Goal: Transaction & Acquisition: Obtain resource

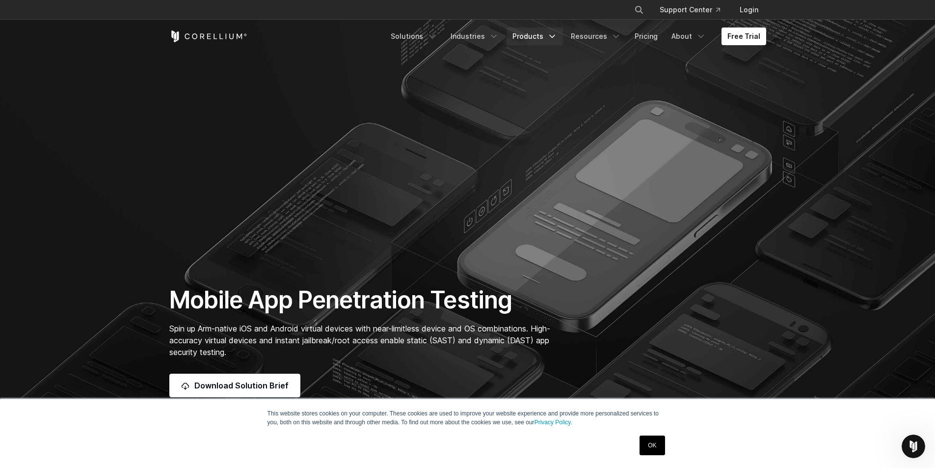
click at [553, 35] on icon "Navigation Menu" at bounding box center [552, 36] width 10 height 10
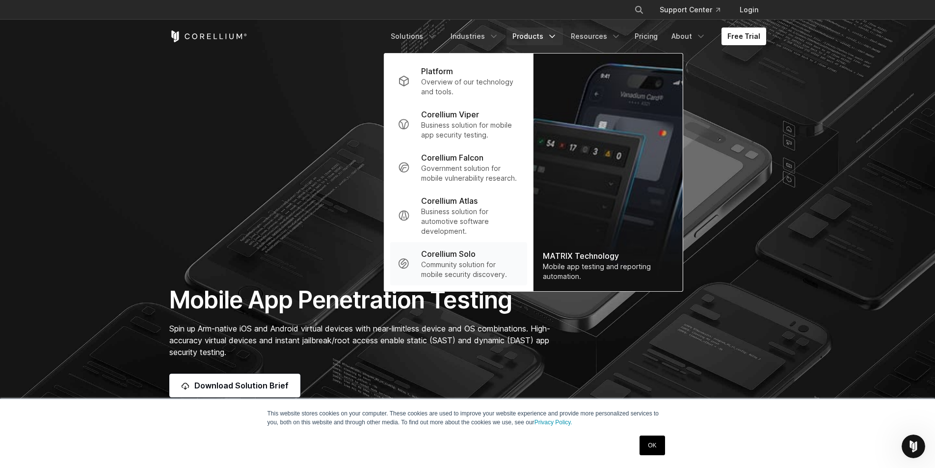
click at [453, 270] on p "Community solution for mobile security discovery." at bounding box center [470, 270] width 98 height 20
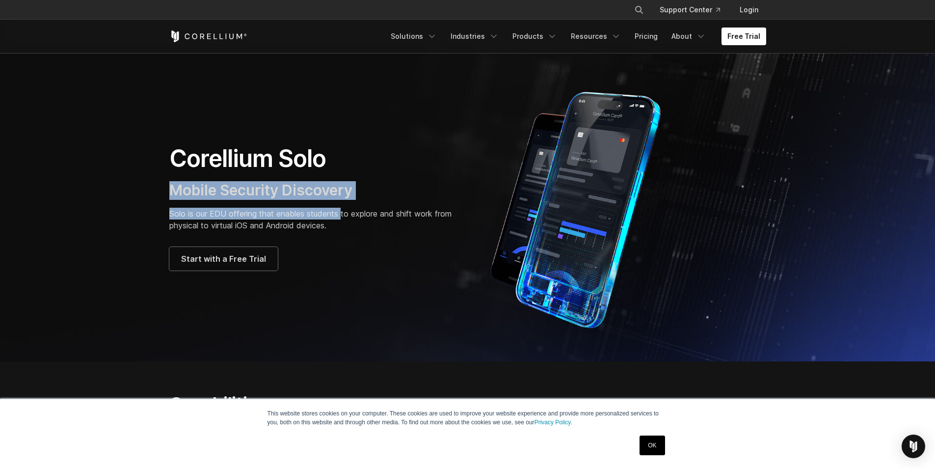
drag, startPoint x: 229, startPoint y: 192, endPoint x: 350, endPoint y: 222, distance: 124.8
click at [350, 222] on div "Corellium Solo Mobile Security Discovery Solo is our EDU offering that enables …" at bounding box center [313, 207] width 288 height 127
click at [350, 222] on p "Solo is our EDU offering that enables students to explore and shift work from p…" at bounding box center [313, 220] width 288 height 24
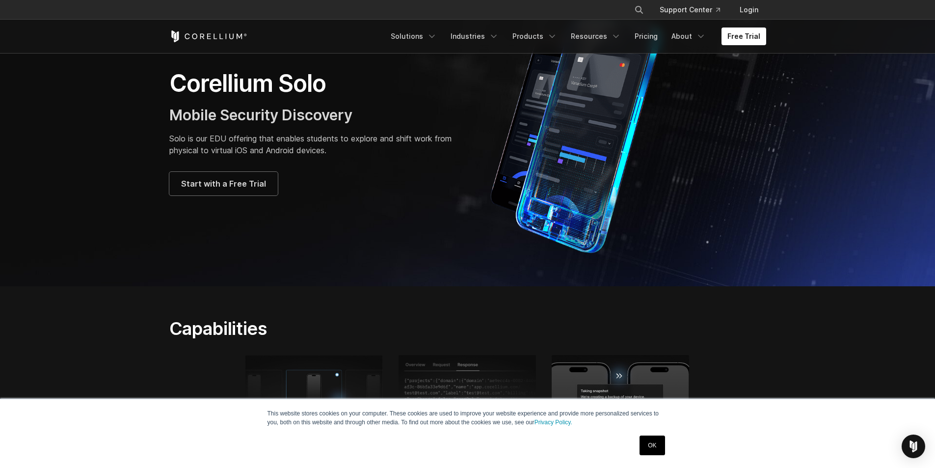
scroll to position [49, 0]
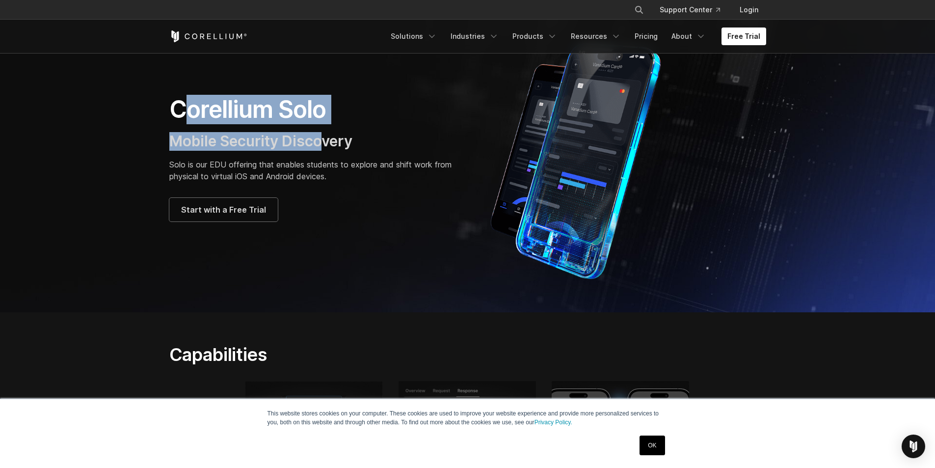
drag, startPoint x: 191, startPoint y: 112, endPoint x: 327, endPoint y: 131, distance: 137.7
click at [327, 131] on div "Corellium Solo Mobile Security Discovery Solo is our EDU offering that enables …" at bounding box center [313, 158] width 288 height 127
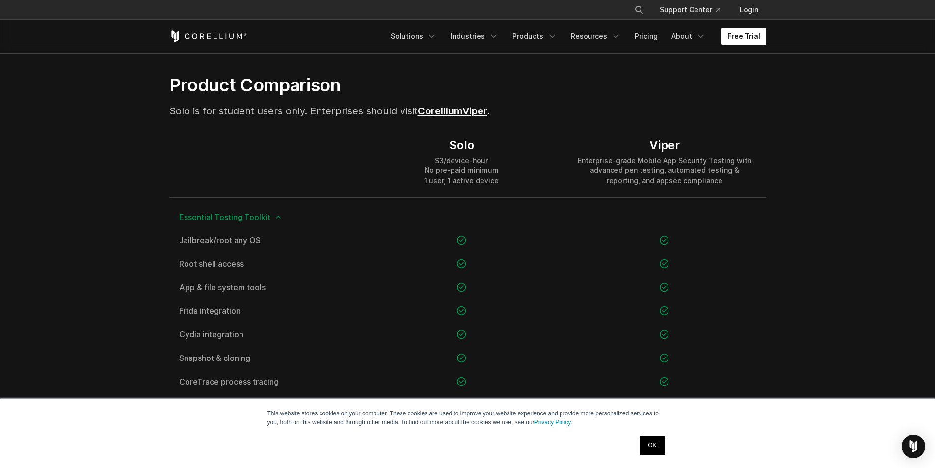
scroll to position [638, 0]
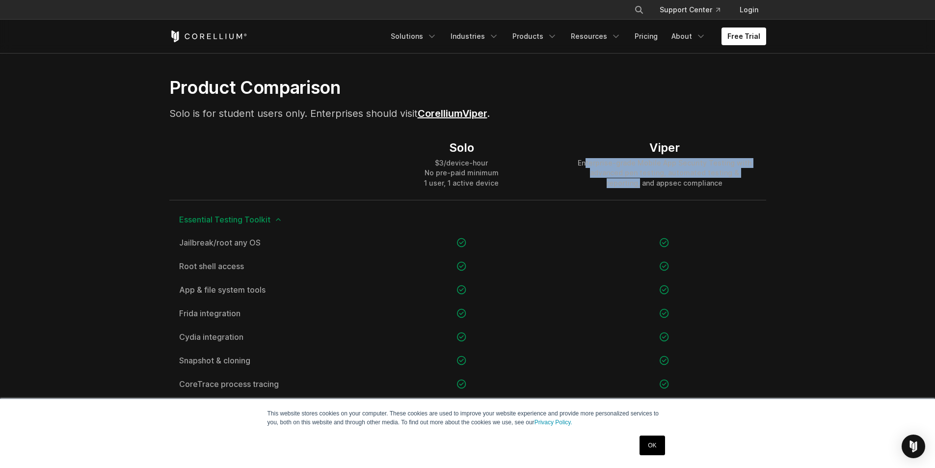
drag, startPoint x: 589, startPoint y: 159, endPoint x: 760, endPoint y: 172, distance: 172.2
click at [760, 172] on div "Viper Enterprise-grade Mobile App Security Testing with advanced pen testing, a…" at bounding box center [664, 164] width 203 height 71
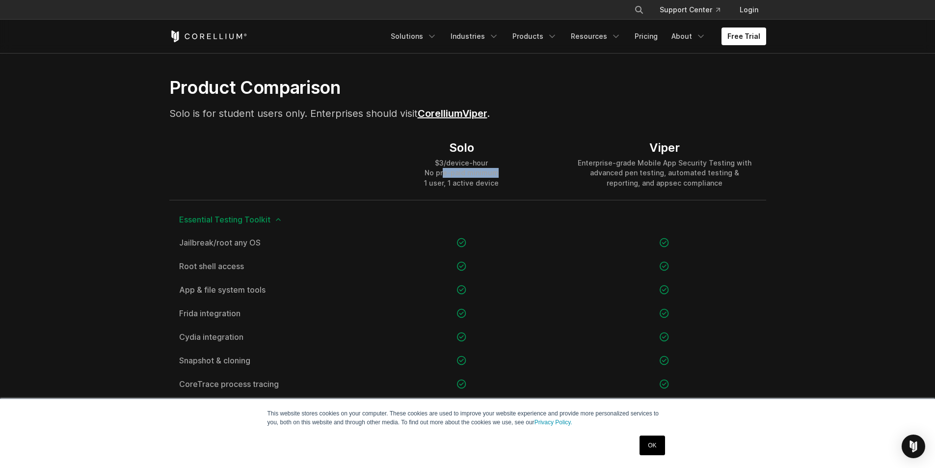
drag, startPoint x: 505, startPoint y: 173, endPoint x: 523, endPoint y: 174, distance: 17.2
click at [523, 174] on div "Solo $3/device-hour No pre-paid minimum 1 user, 1 active device" at bounding box center [461, 164] width 203 height 71
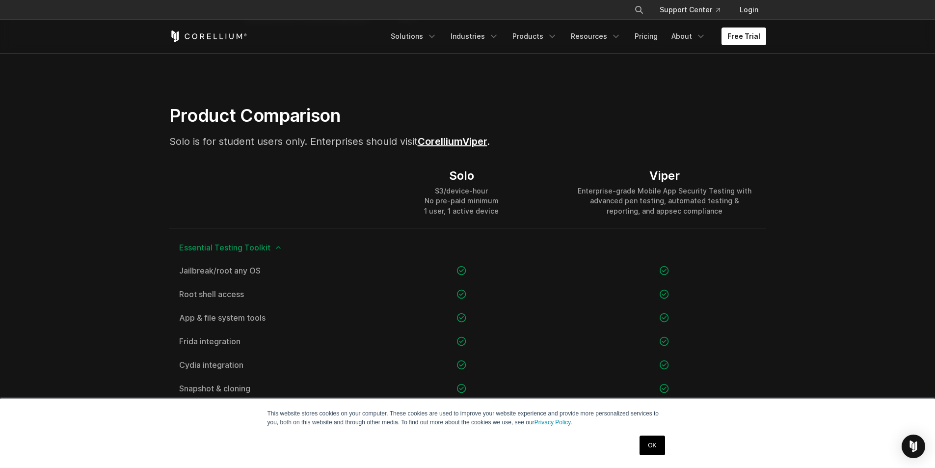
scroll to position [589, 0]
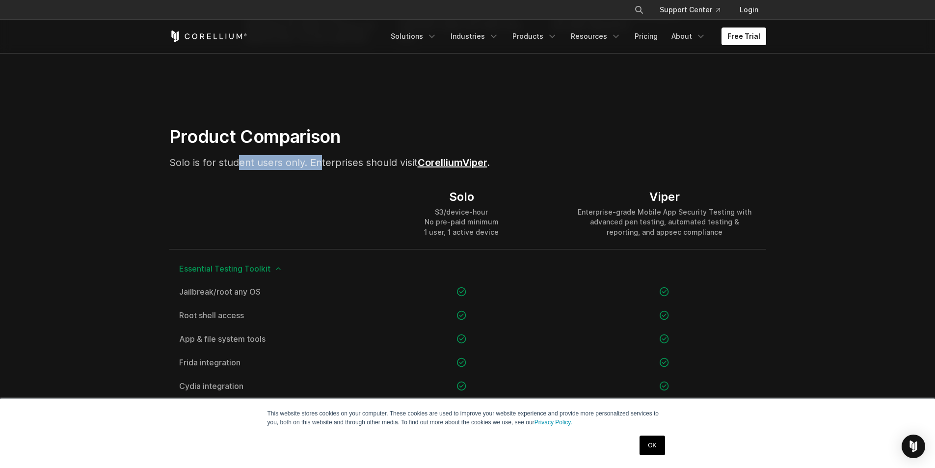
drag, startPoint x: 241, startPoint y: 164, endPoint x: 354, endPoint y: 167, distance: 112.9
click at [354, 167] on span "Solo is for student users only. Enterprises should visit Corellium" at bounding box center [315, 163] width 293 height 12
click at [450, 157] on link "Corellium" at bounding box center [440, 163] width 45 height 12
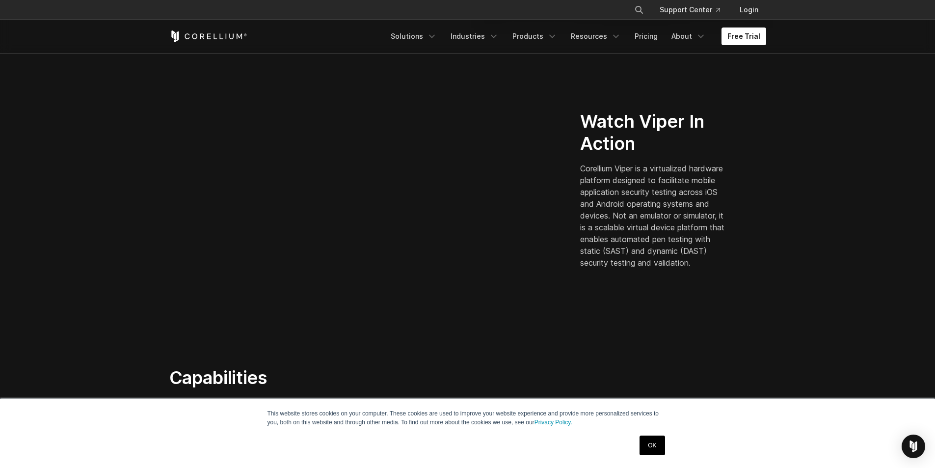
scroll to position [540, 0]
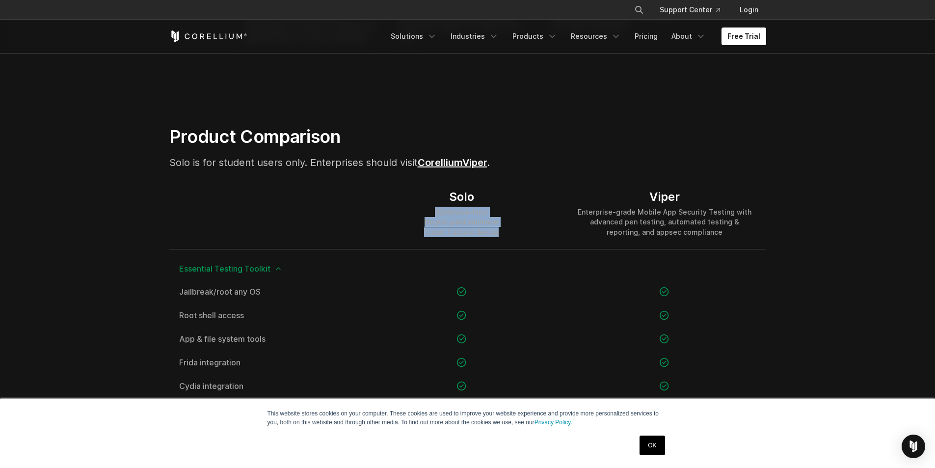
drag, startPoint x: 433, startPoint y: 208, endPoint x: 523, endPoint y: 236, distance: 94.7
click at [523, 236] on div "Solo $3/device-hour No pre-paid minimum 1 user, 1 active device" at bounding box center [461, 213] width 203 height 71
drag, startPoint x: 505, startPoint y: 230, endPoint x: 454, endPoint y: 223, distance: 51.5
click at [454, 223] on div "Solo $3/device-hour No pre-paid minimum 1 user, 1 active device" at bounding box center [461, 213] width 203 height 71
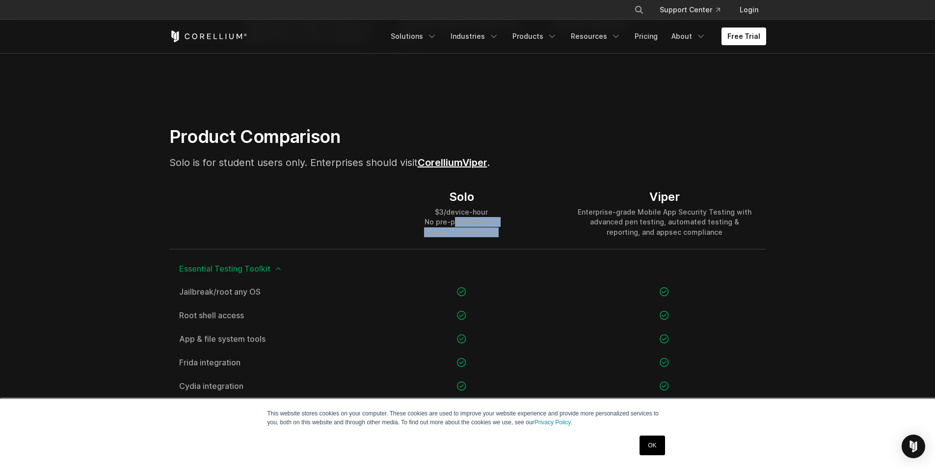
click at [454, 223] on div "$3/device-hour No pre-paid minimum 1 user, 1 active device" at bounding box center [461, 221] width 75 height 29
click at [453, 210] on div "$3/device-hour No pre-paid minimum 1 user, 1 active device" at bounding box center [461, 221] width 75 height 29
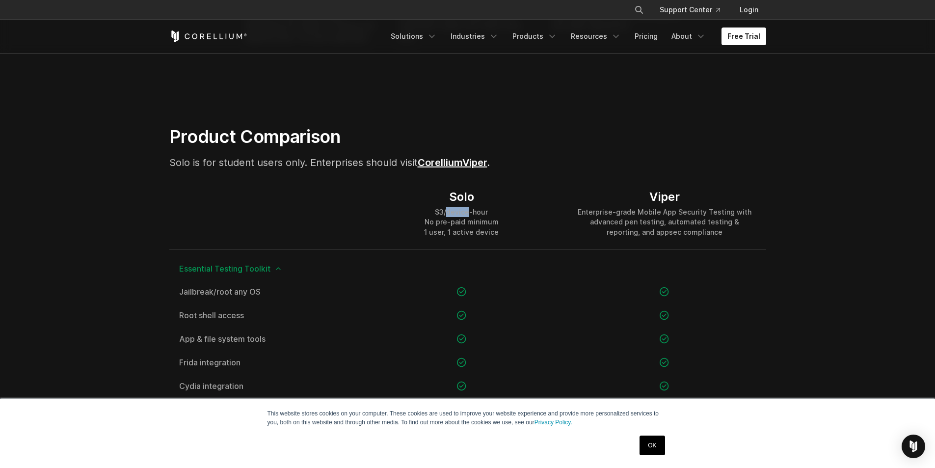
click at [453, 210] on div "$3/device-hour No pre-paid minimum 1 user, 1 active device" at bounding box center [461, 221] width 75 height 29
click at [460, 229] on div "$3/device-hour No pre-paid minimum 1 user, 1 active device" at bounding box center [461, 221] width 75 height 29
click at [459, 220] on div "$3/device-hour No pre-paid minimum 1 user, 1 active device" at bounding box center [461, 221] width 75 height 29
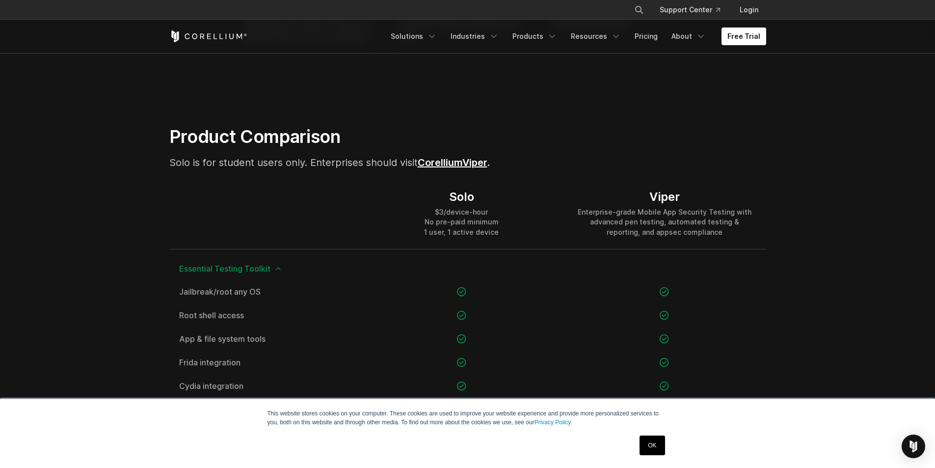
click at [459, 220] on div "$3/device-hour No pre-paid minimum 1 user, 1 active device" at bounding box center [461, 221] width 75 height 29
click at [448, 210] on div "$3/device-hour No pre-paid minimum 1 user, 1 active device" at bounding box center [461, 221] width 75 height 29
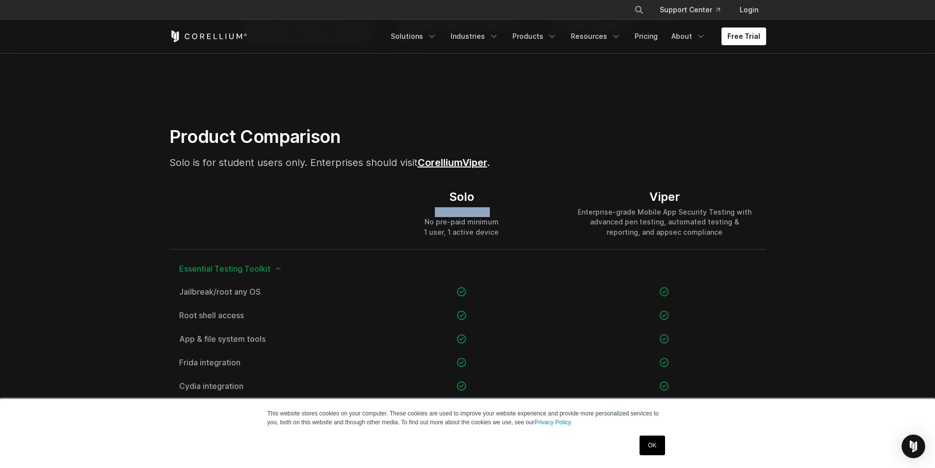
click at [678, 210] on div "Enterprise-grade Mobile App Security Testing with advanced pen testing, automat…" at bounding box center [664, 221] width 183 height 29
drag, startPoint x: 428, startPoint y: 209, endPoint x: 494, endPoint y: 212, distance: 65.4
click at [494, 212] on div "$3/device-hour No pre-paid minimum 1 user, 1 active device" at bounding box center [461, 221] width 75 height 29
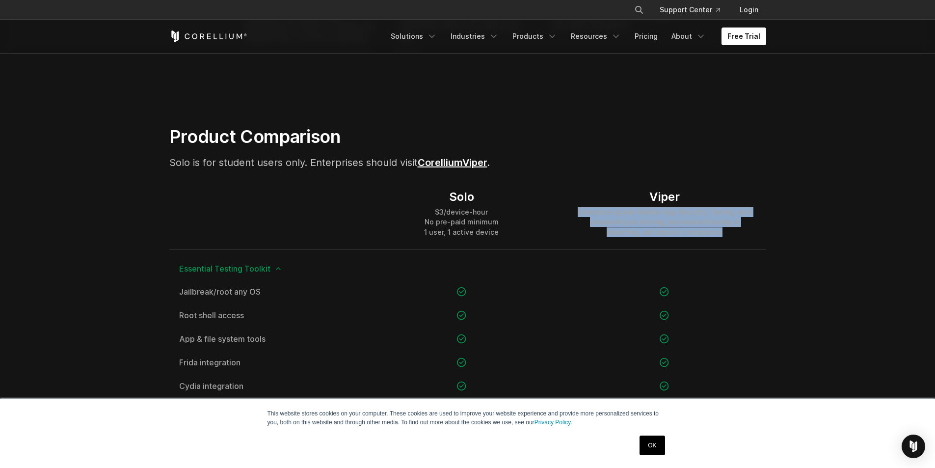
drag, startPoint x: 564, startPoint y: 216, endPoint x: 734, endPoint y: 241, distance: 172.1
click at [734, 241] on div "Viper Enterprise-grade Mobile App Security Testing with advanced pen testing, a…" at bounding box center [664, 213] width 203 height 71
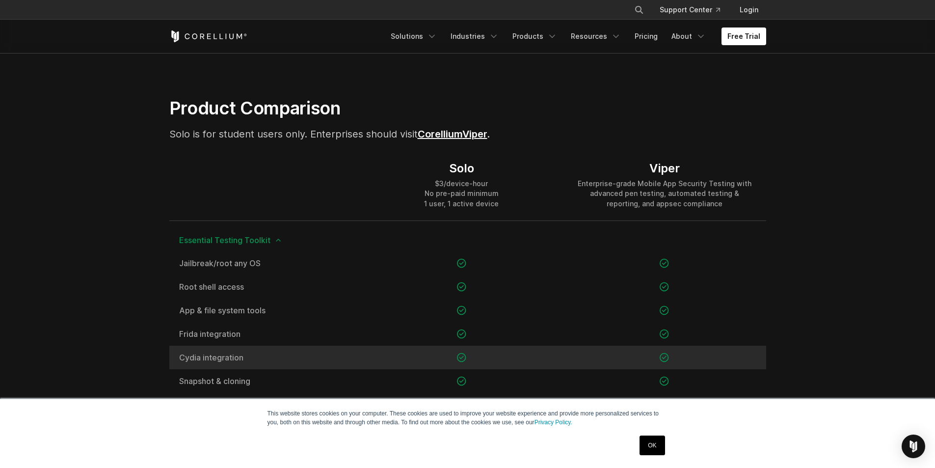
scroll to position [687, 0]
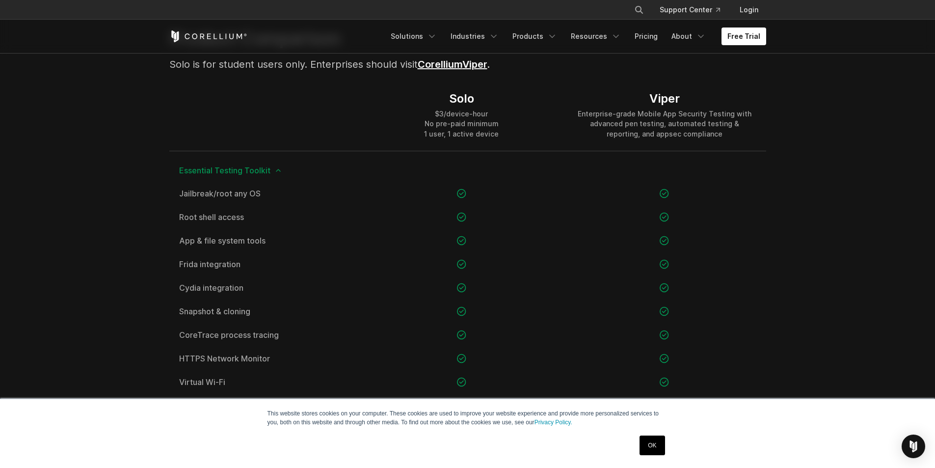
click at [439, 116] on div "$3/device-hour No pre-paid minimum 1 user, 1 active device" at bounding box center [461, 123] width 75 height 29
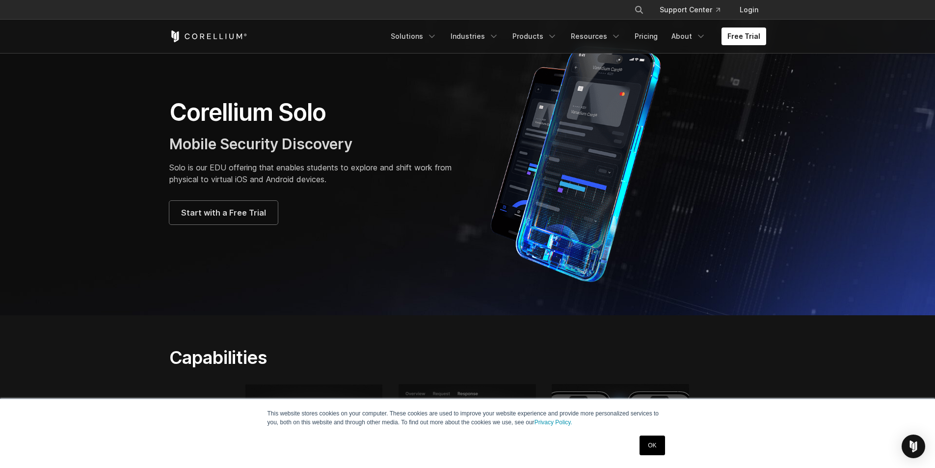
scroll to position [0, 0]
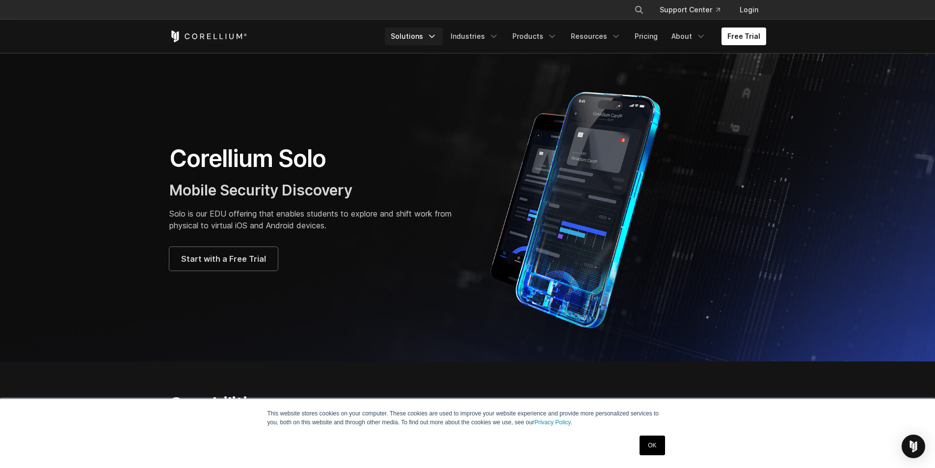
click at [438, 41] on link "Solutions" at bounding box center [414, 36] width 58 height 18
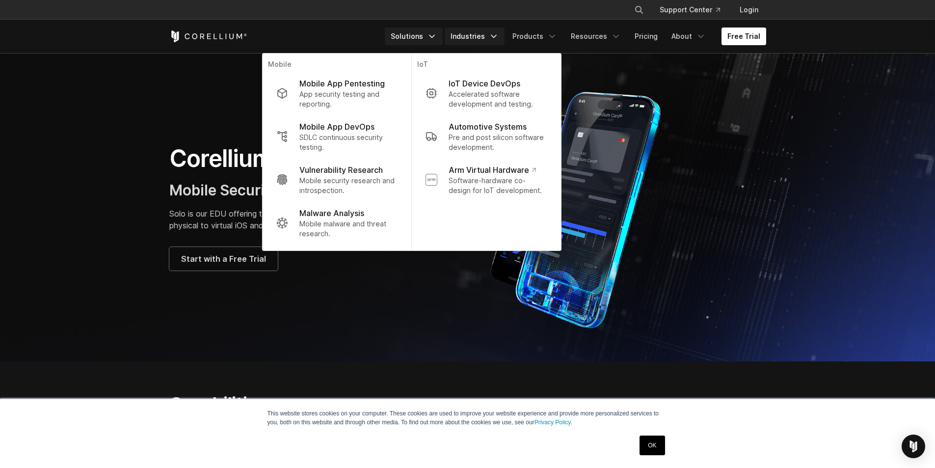
click at [487, 40] on link "Industries" at bounding box center [475, 36] width 60 height 18
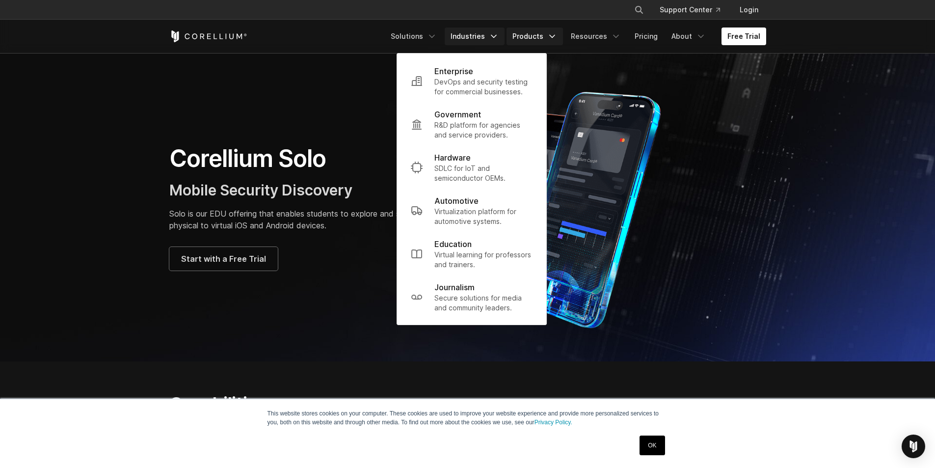
click at [557, 40] on icon "Navigation Menu" at bounding box center [552, 36] width 10 height 10
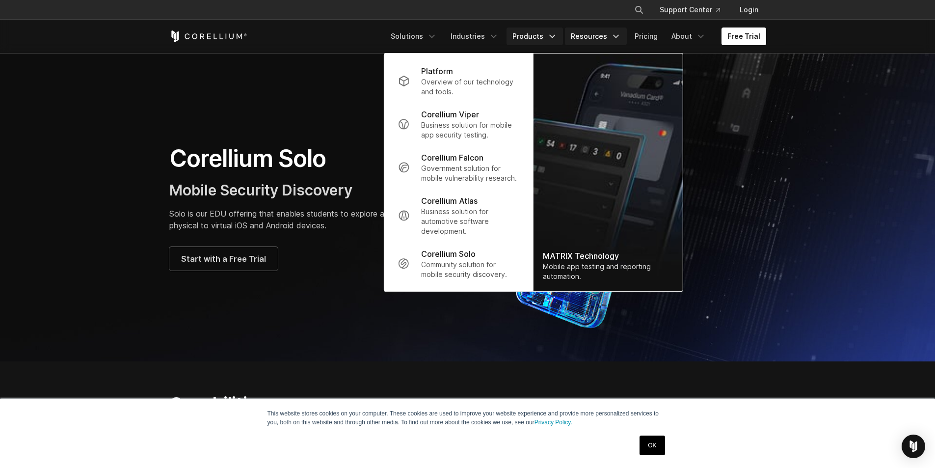
click at [578, 36] on link "Resources" at bounding box center [596, 36] width 62 height 18
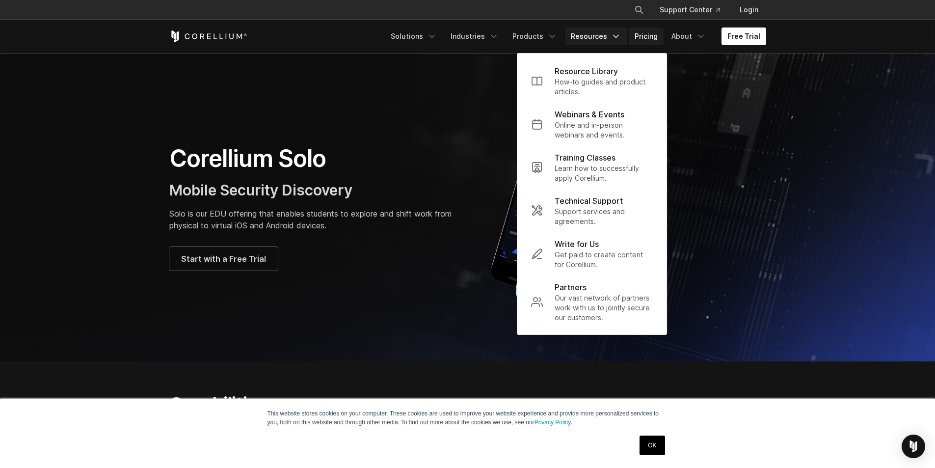
click at [647, 37] on link "Pricing" at bounding box center [646, 36] width 35 height 18
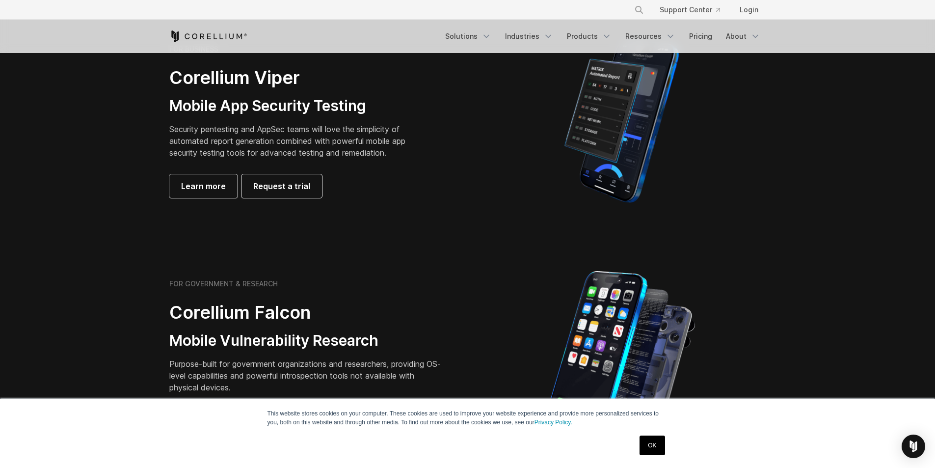
scroll to position [196, 0]
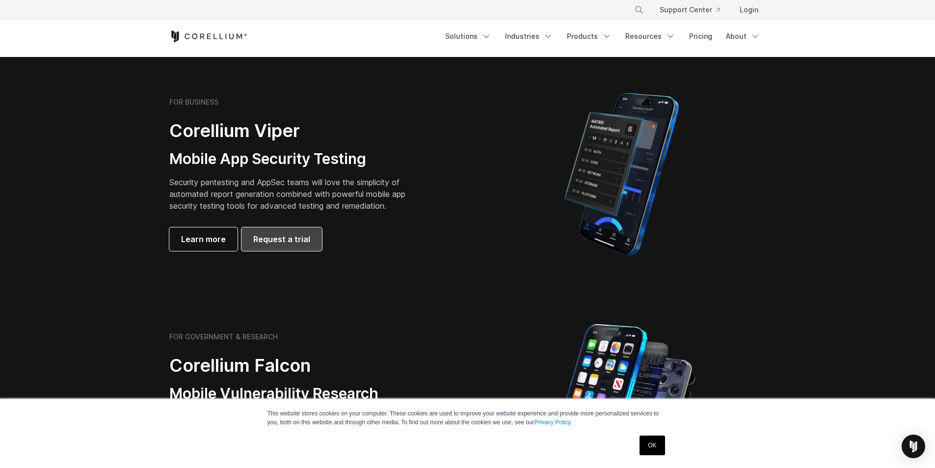
click at [253, 233] on span "Request a trial" at bounding box center [281, 239] width 57 height 12
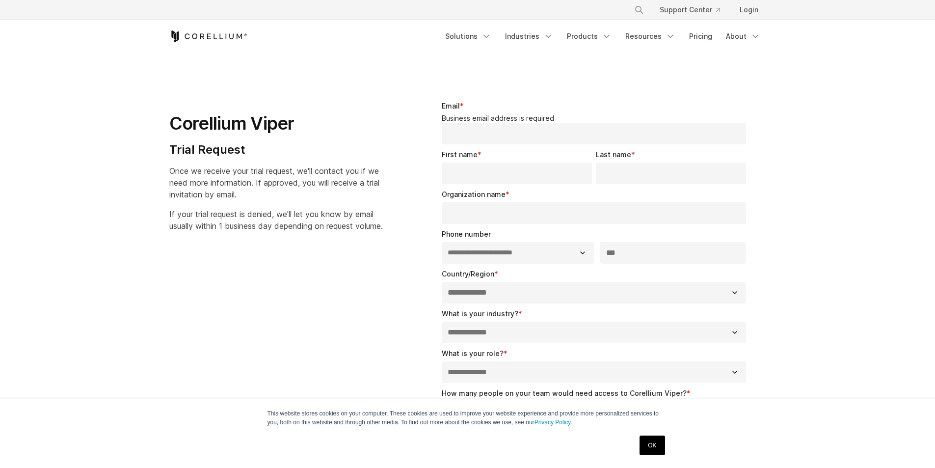
select select "**"
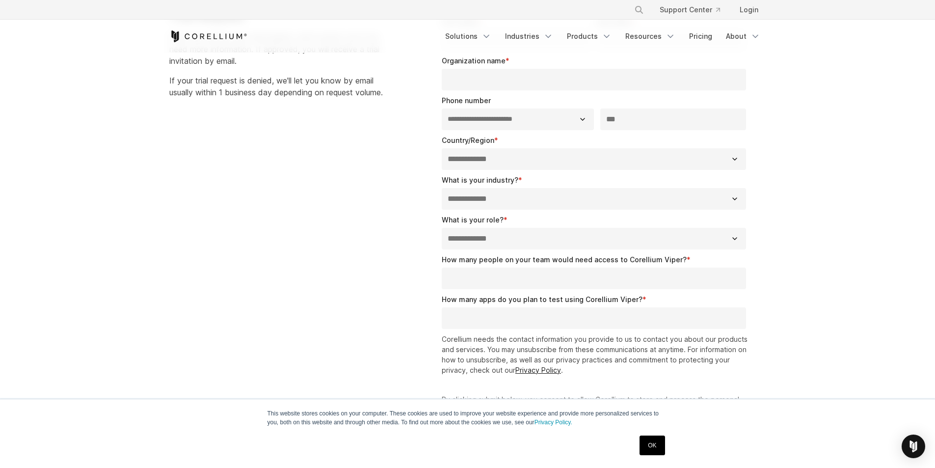
scroll to position [49, 0]
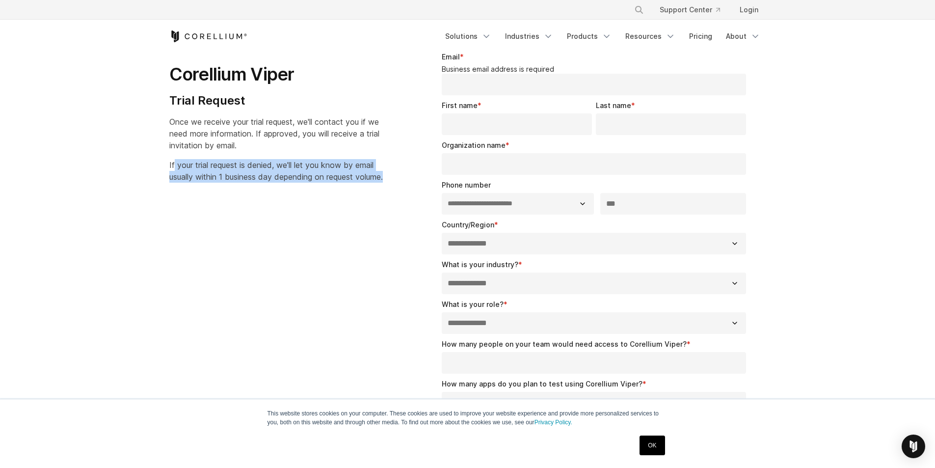
drag, startPoint x: 174, startPoint y: 164, endPoint x: 353, endPoint y: 193, distance: 181.3
click at [353, 183] on p "If your trial request is denied, we'll let you know by email usually within 1 b…" at bounding box center [275, 171] width 213 height 24
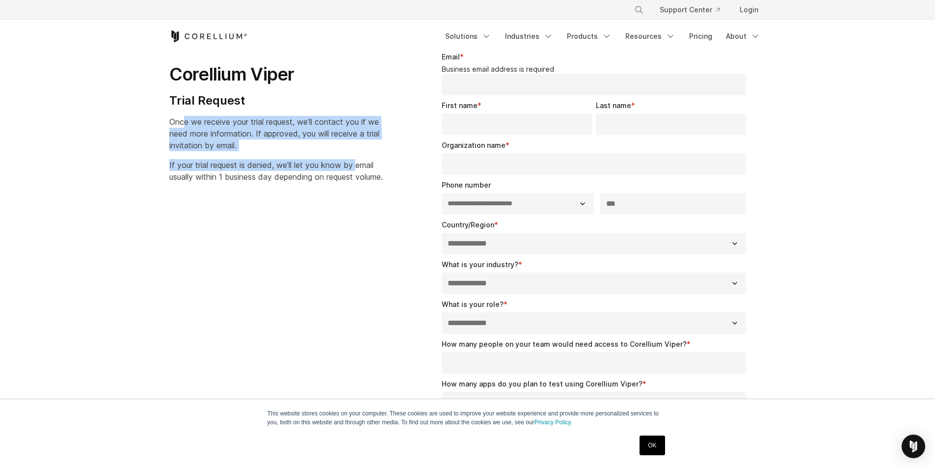
drag, startPoint x: 185, startPoint y: 116, endPoint x: 357, endPoint y: 153, distance: 176.1
click at [357, 153] on div "Corellium Viper Trial Request Once we receive your trial request, we'll contact…" at bounding box center [287, 113] width 237 height 139
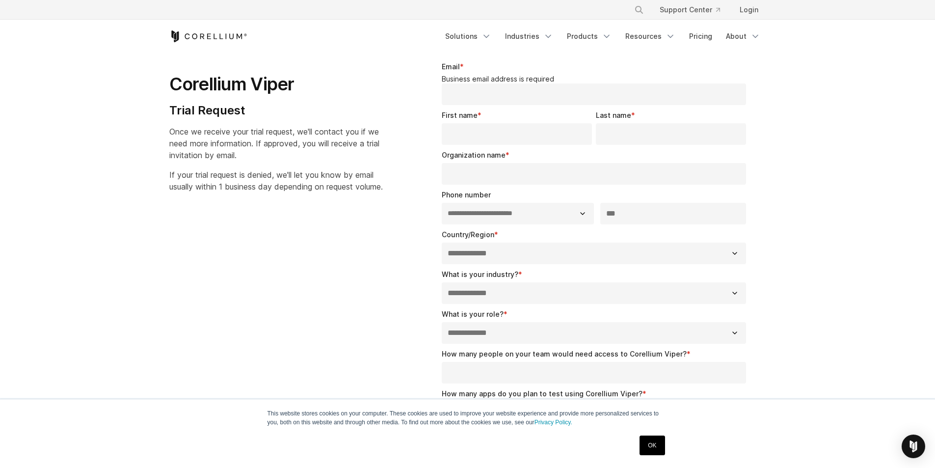
scroll to position [0, 0]
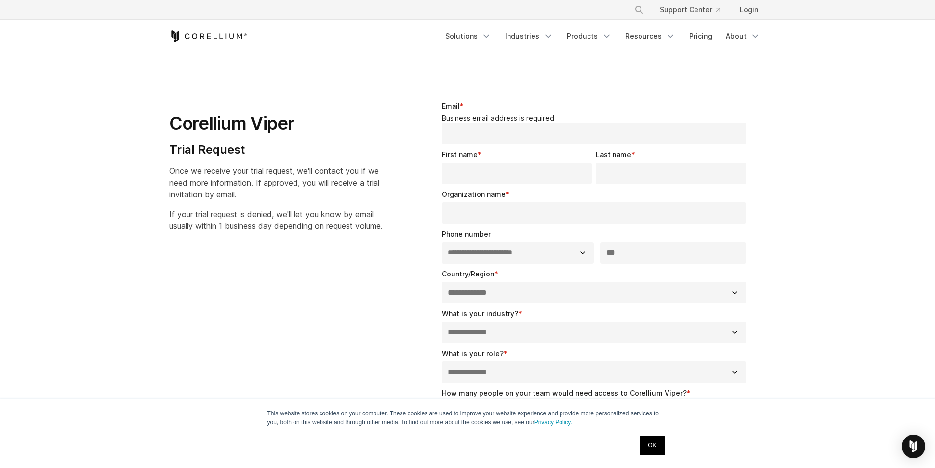
click at [252, 124] on h1 "Corellium Viper" at bounding box center [275, 123] width 213 height 22
drag, startPoint x: 361, startPoint y: 139, endPoint x: 366, endPoint y: 145, distance: 7.7
click at [366, 145] on div "Corellium Viper Trial Request Once we receive your trial request, we'll contact…" at bounding box center [287, 162] width 237 height 139
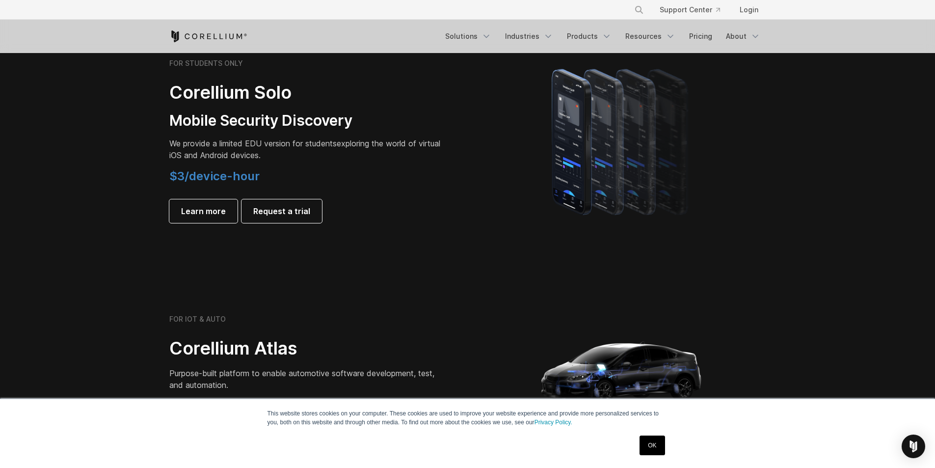
scroll to position [687, 0]
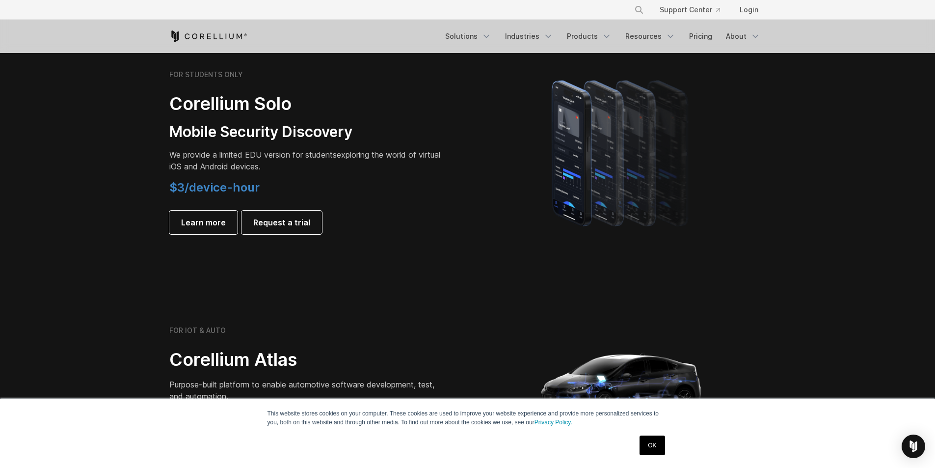
drag, startPoint x: 221, startPoint y: 160, endPoint x: 216, endPoint y: 163, distance: 5.7
click at [220, 160] on p "We provide a limited EDU version for students exploring the world of virtual iO…" at bounding box center [306, 161] width 275 height 24
click at [216, 163] on p "We provide a limited EDU version for students exploring the world of virtual iO…" at bounding box center [306, 161] width 275 height 24
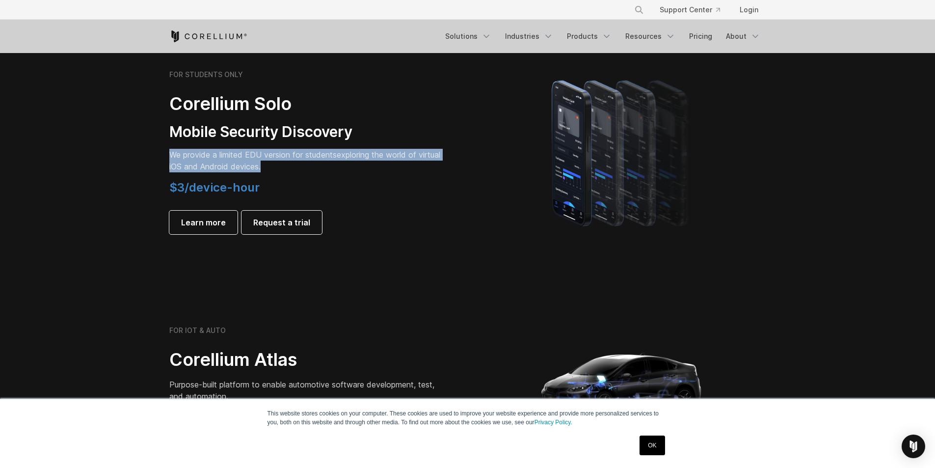
click at [216, 163] on p "We provide a limited EDU version for students exploring the world of virtual iO…" at bounding box center [306, 161] width 275 height 24
click at [211, 159] on span "We provide a limited EDU version for students" at bounding box center [252, 155] width 167 height 10
drag, startPoint x: 220, startPoint y: 156, endPoint x: 428, endPoint y: 155, distance: 208.5
click at [428, 155] on p "We provide a limited EDU version for students exploring the world of virtual iO…" at bounding box center [306, 161] width 275 height 24
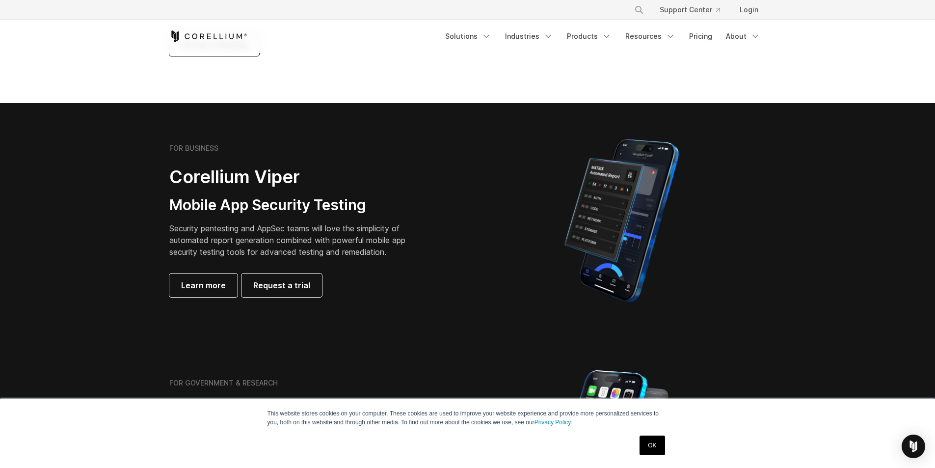
scroll to position [147, 0]
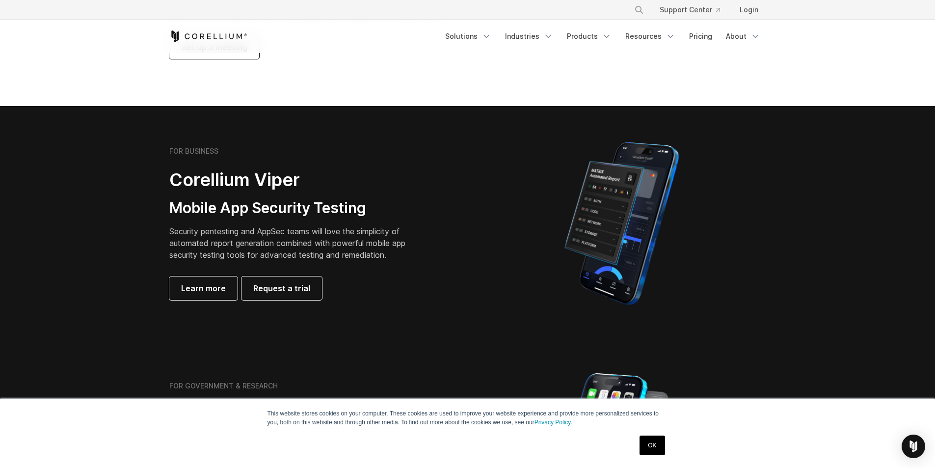
click at [655, 440] on link "OK" at bounding box center [651, 445] width 25 height 20
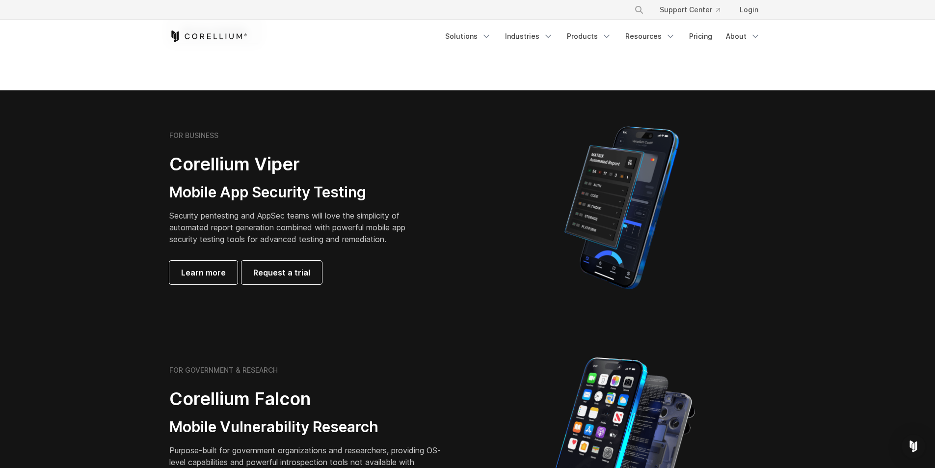
scroll to position [0, 0]
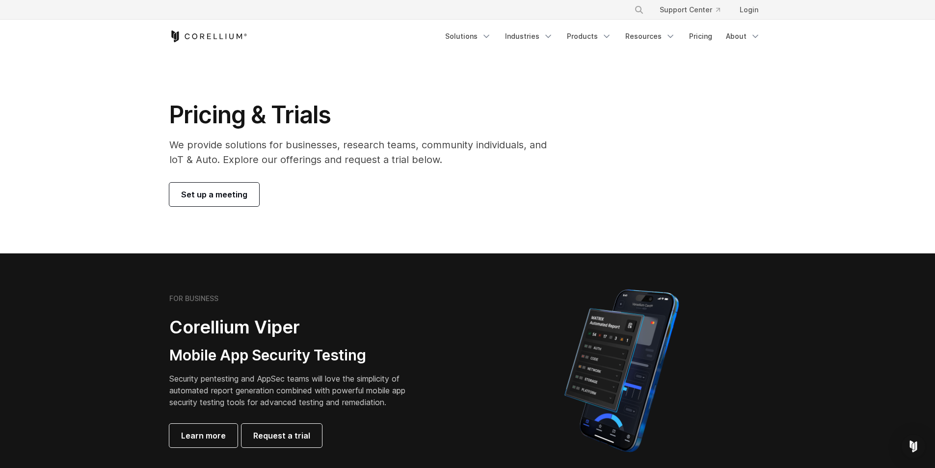
click at [193, 37] on icon "Corellium Home" at bounding box center [208, 36] width 78 height 12
